Goal: Contribute content

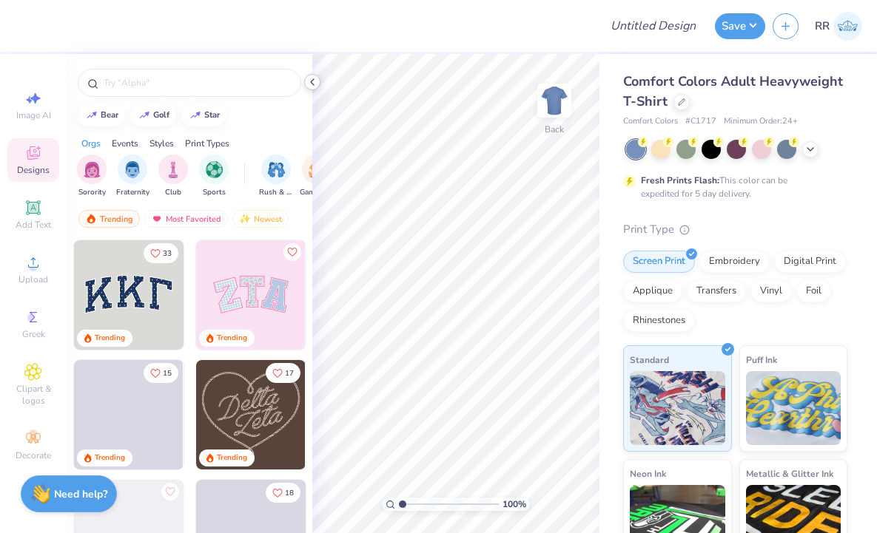
click at [312, 86] on icon at bounding box center [312, 82] width 12 height 12
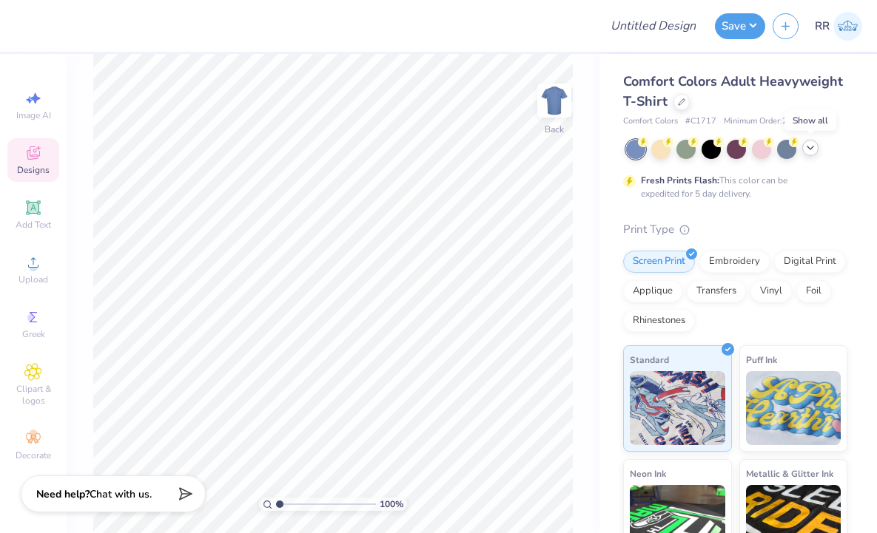
click at [807, 143] on icon at bounding box center [810, 148] width 12 height 12
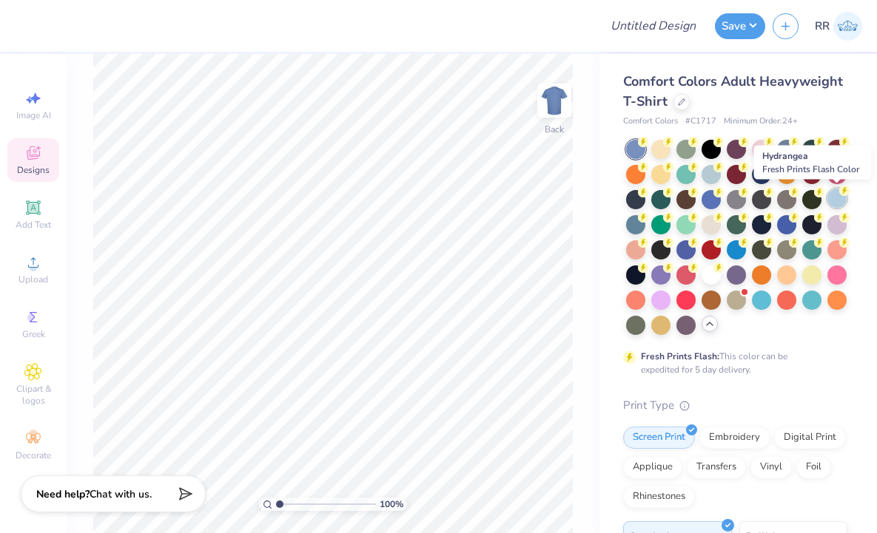
click at [836, 196] on div at bounding box center [836, 198] width 19 height 19
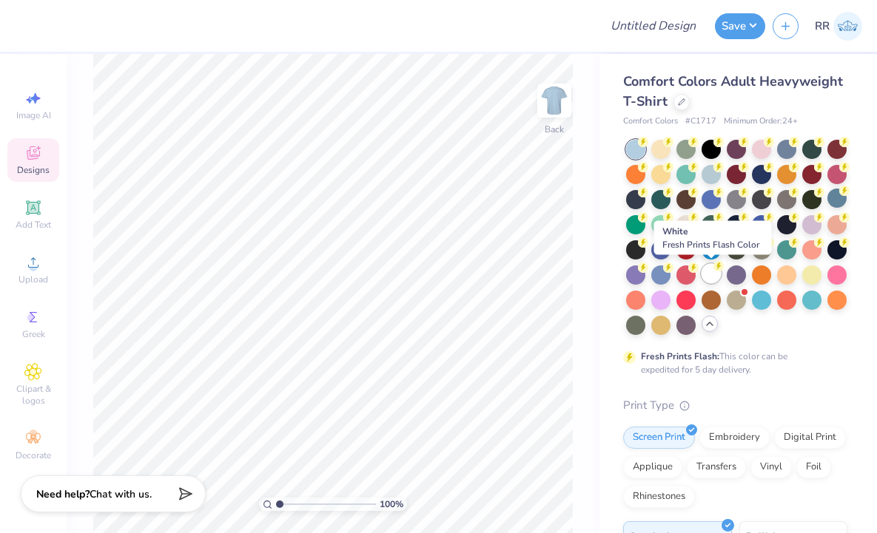
click at [710, 272] on div at bounding box center [710, 273] width 19 height 19
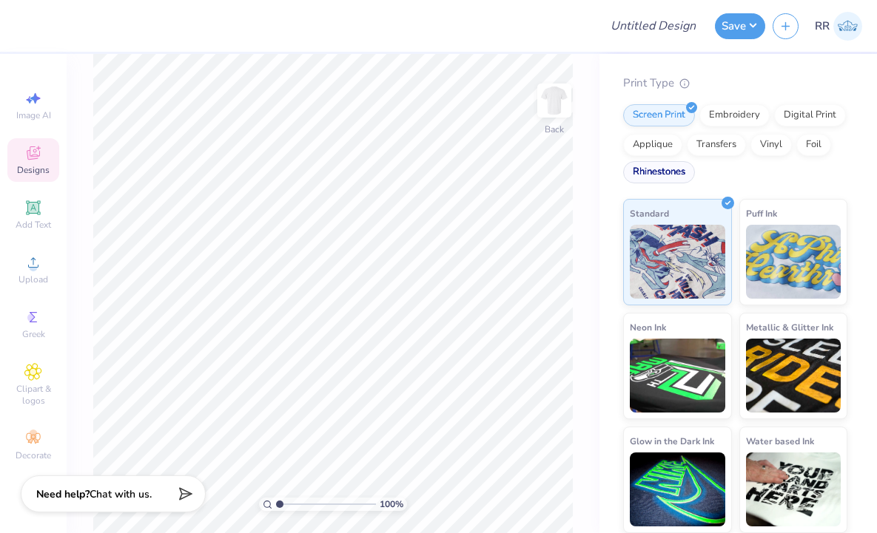
scroll to position [289, 0]
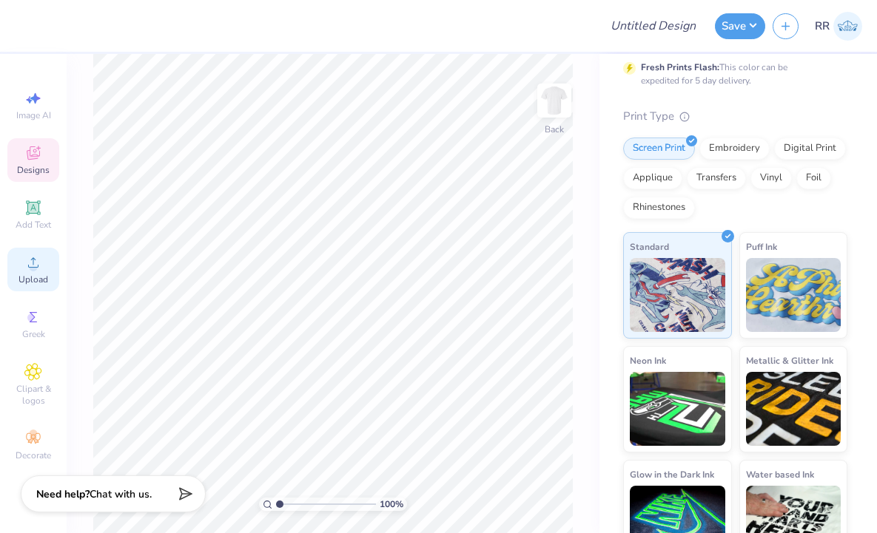
click at [36, 269] on circle at bounding box center [33, 267] width 8 height 8
click at [30, 270] on icon at bounding box center [33, 263] width 18 height 18
click at [37, 276] on span "Upload" at bounding box center [33, 280] width 30 height 12
click at [12, 263] on div "Upload" at bounding box center [33, 270] width 52 height 44
click at [27, 270] on icon at bounding box center [33, 263] width 18 height 18
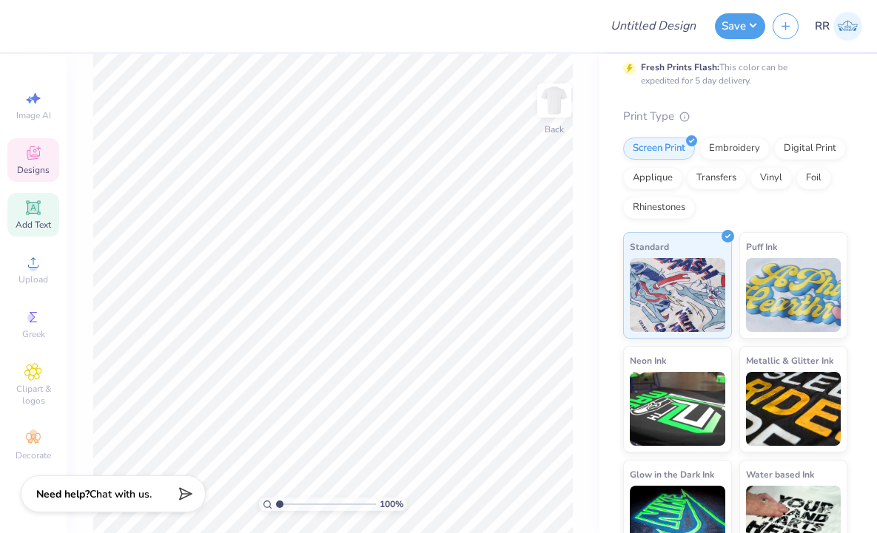
click at [40, 210] on icon at bounding box center [33, 208] width 18 height 18
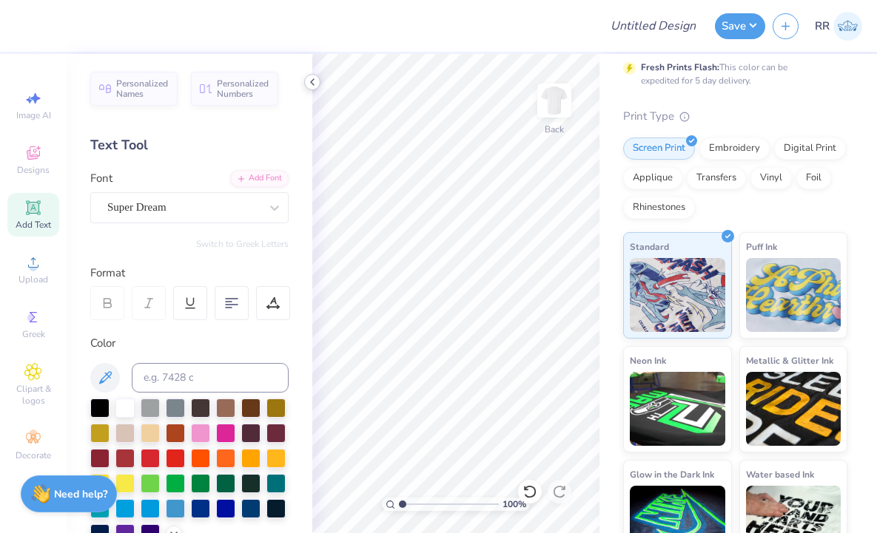
click at [305, 83] on div at bounding box center [312, 82] width 16 height 16
